Goal: Find contact information: Find contact information

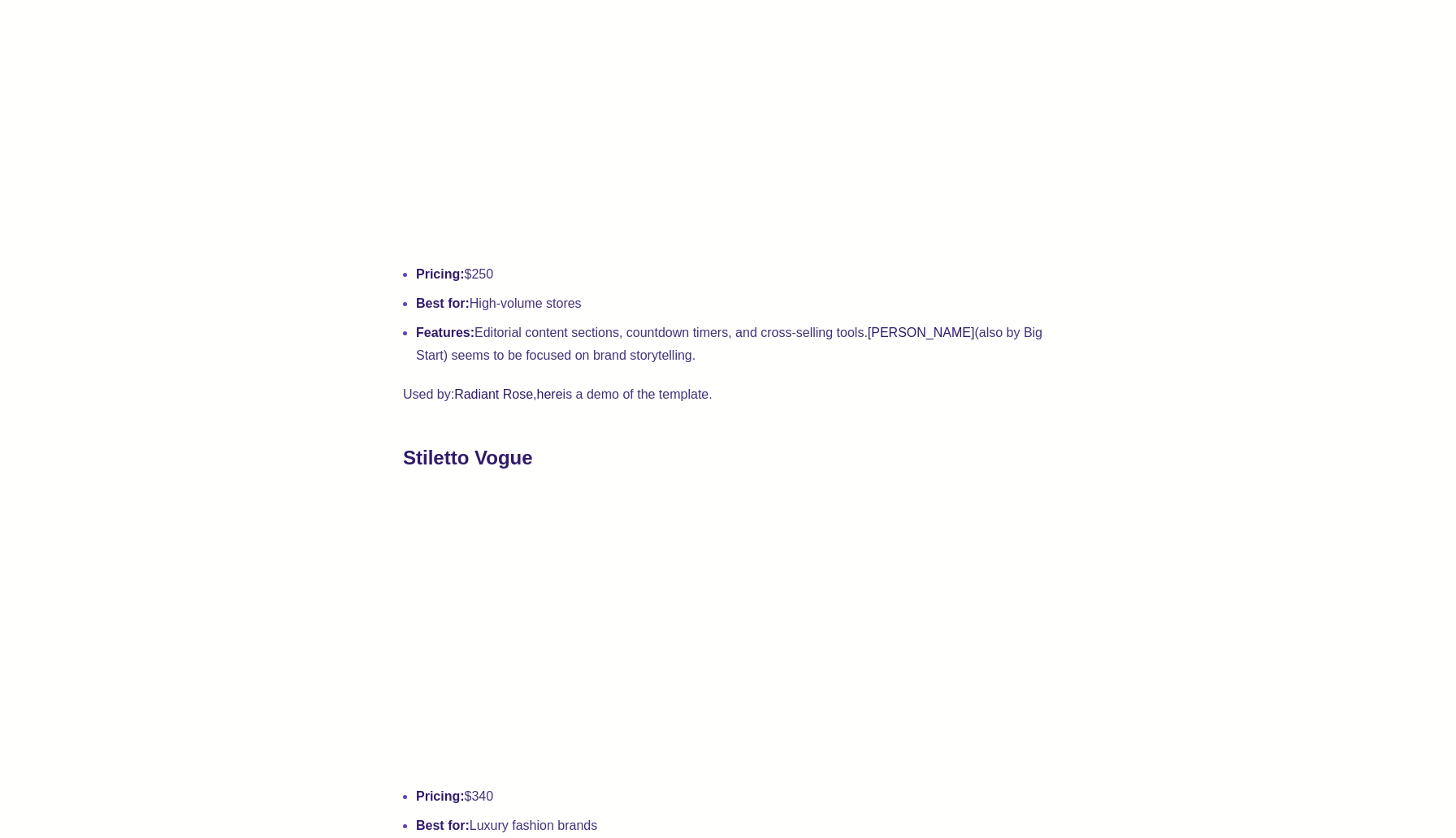
scroll to position [1935, 0]
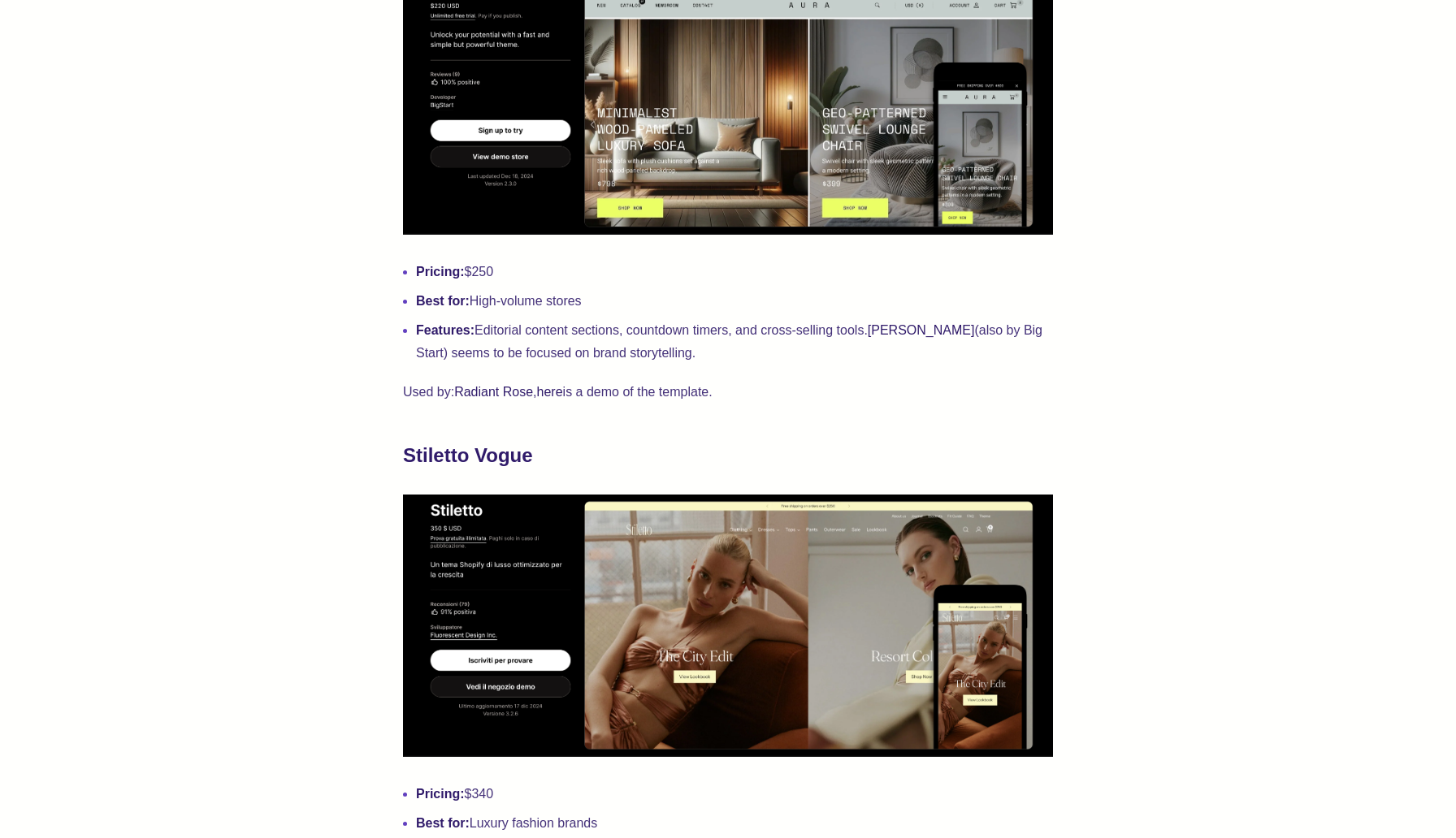
click at [614, 513] on img at bounding box center [728, 626] width 650 height 263
click at [473, 666] on img at bounding box center [728, 626] width 650 height 263
click at [495, 447] on strong "Stiletto Vogue" at bounding box center [468, 455] width 130 height 22
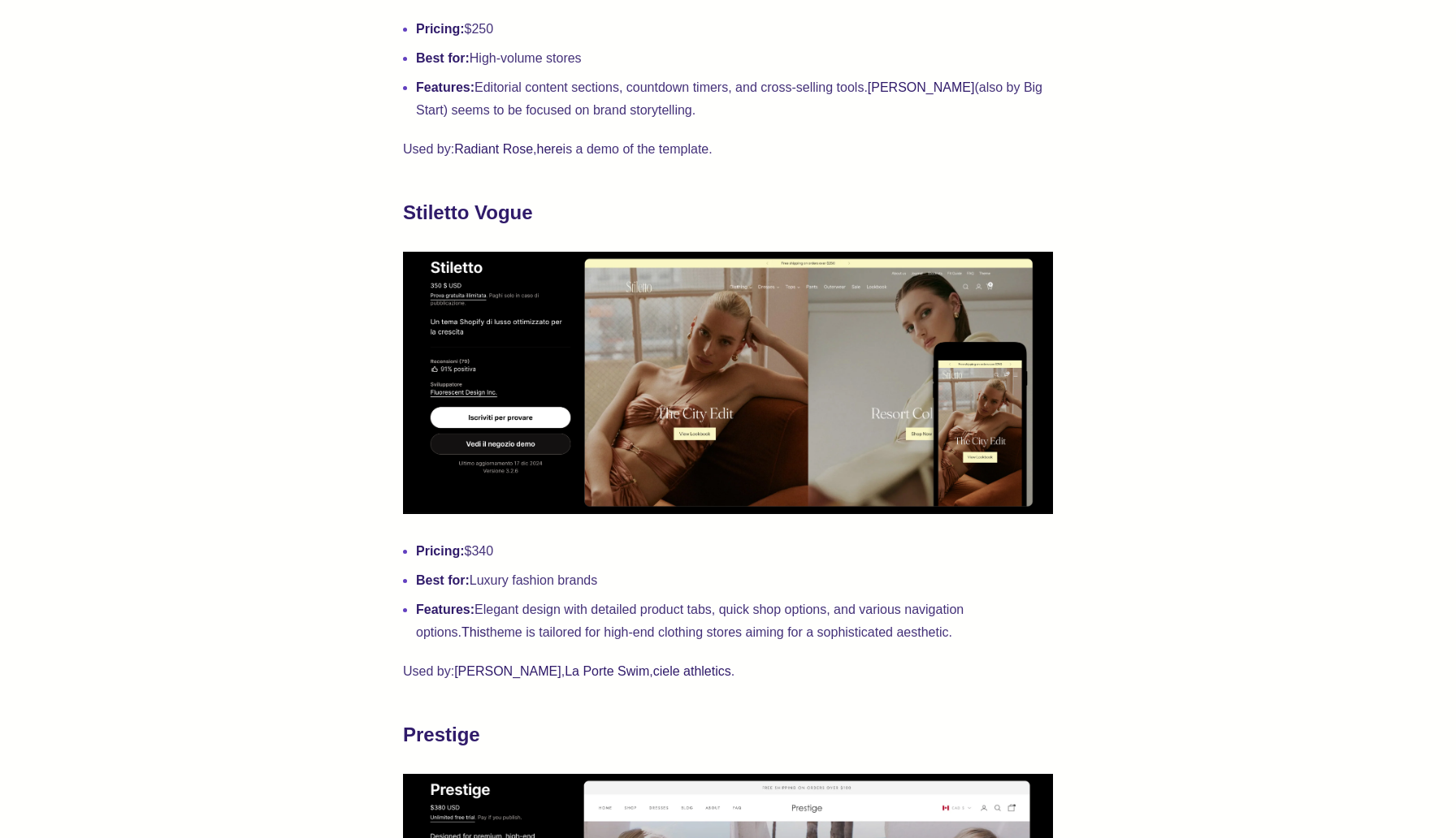
scroll to position [2206, 0]
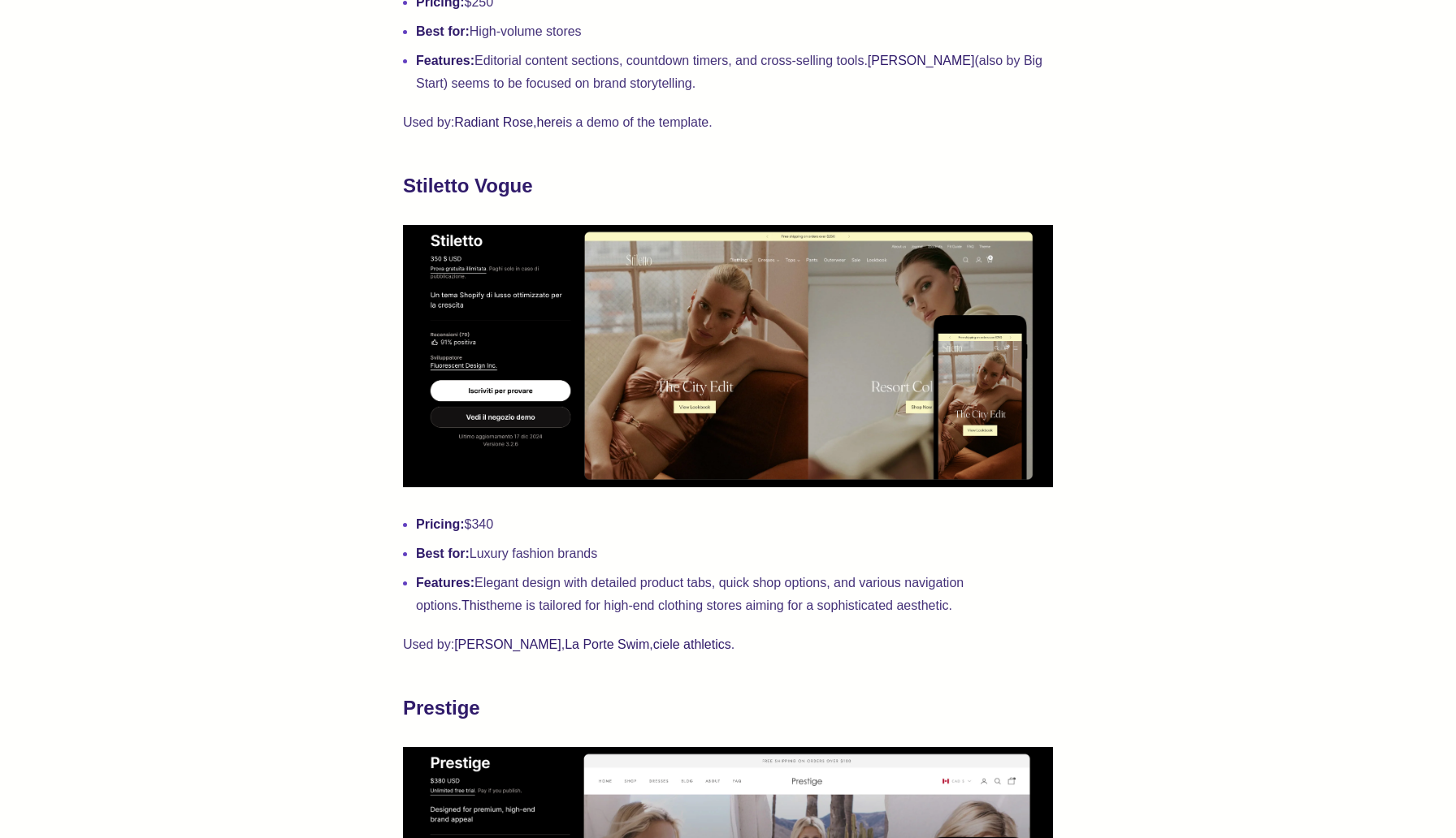
click at [575, 641] on link "La Porte Swim" at bounding box center [607, 644] width 85 height 14
click at [507, 643] on link "[PERSON_NAME]" at bounding box center [507, 644] width 107 height 14
